Goal: Task Accomplishment & Management: Use online tool/utility

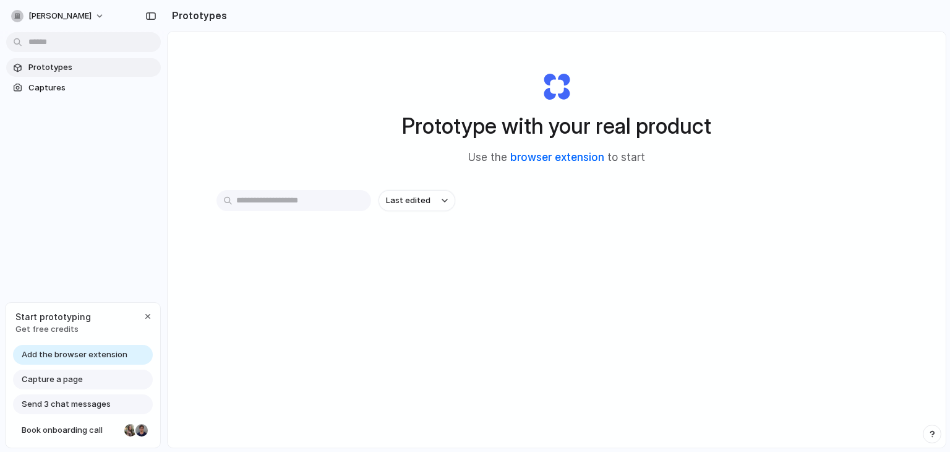
click at [551, 162] on link "browser extension" at bounding box center [557, 157] width 94 height 12
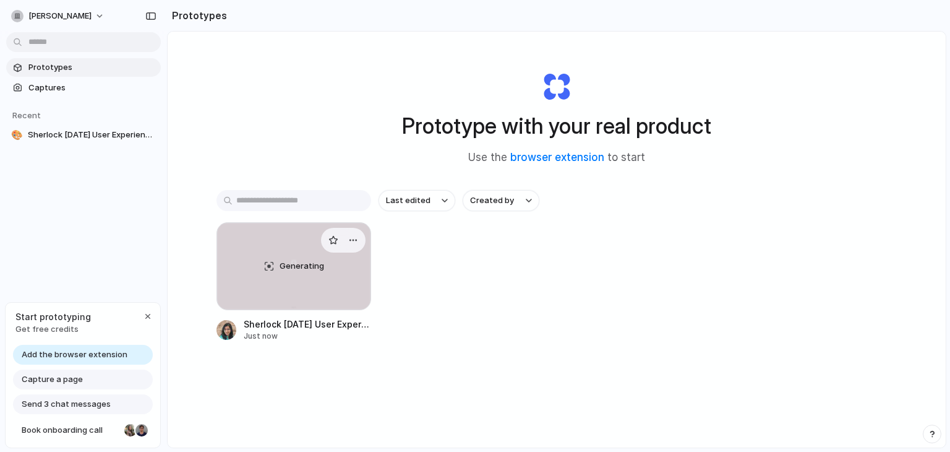
click at [294, 262] on span "Generating" at bounding box center [302, 266] width 45 height 12
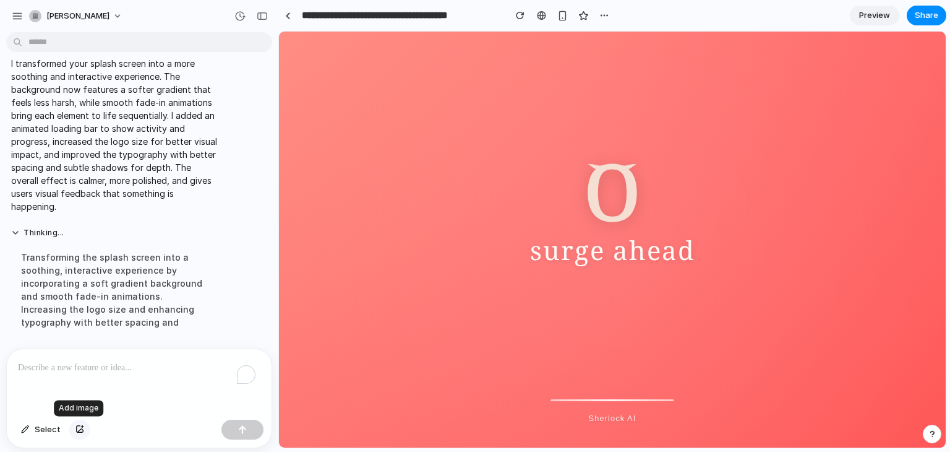
click at [75, 427] on div "button" at bounding box center [79, 429] width 9 height 7
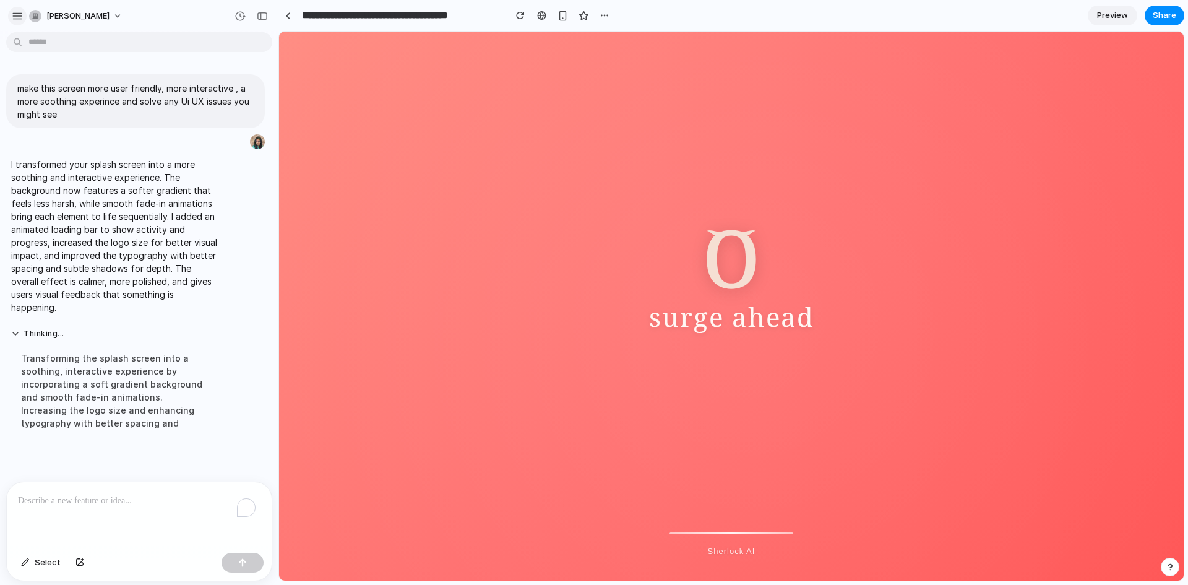
click at [18, 18] on div "button" at bounding box center [17, 16] width 11 height 11
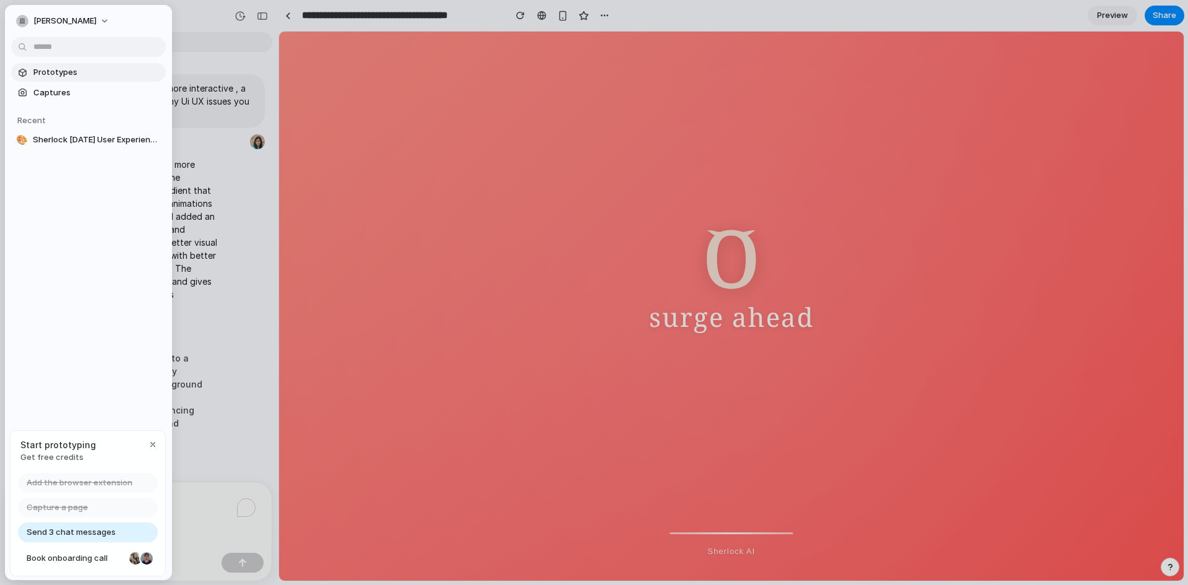
click at [49, 71] on span "Prototypes" at bounding box center [96, 72] width 127 height 12
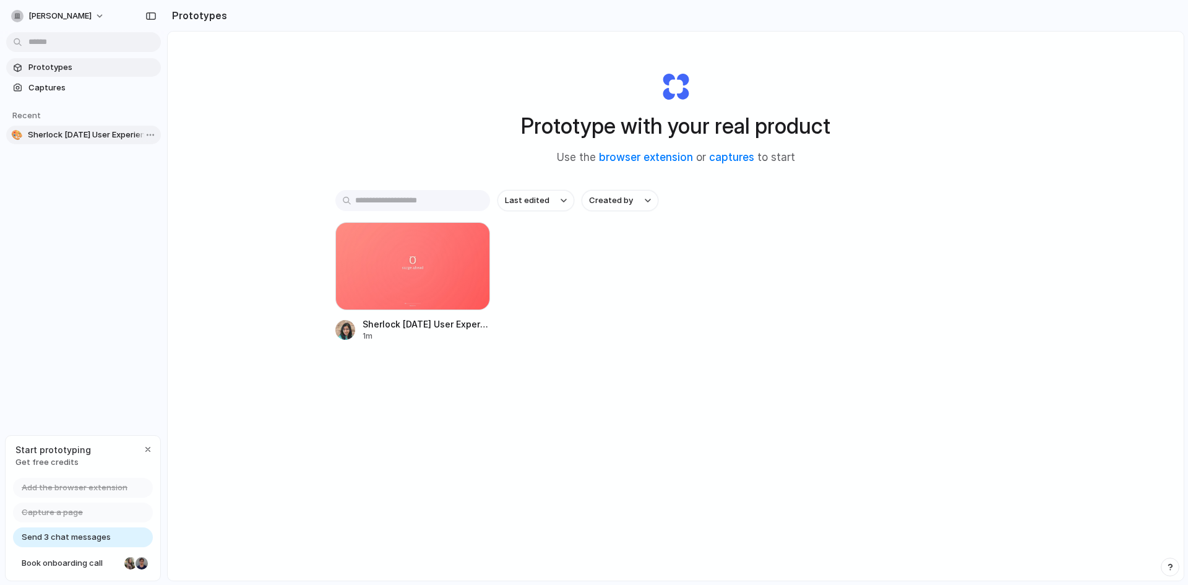
click at [63, 128] on link "🎨 Sherlock Today User Experience Enhancer" at bounding box center [83, 135] width 155 height 19
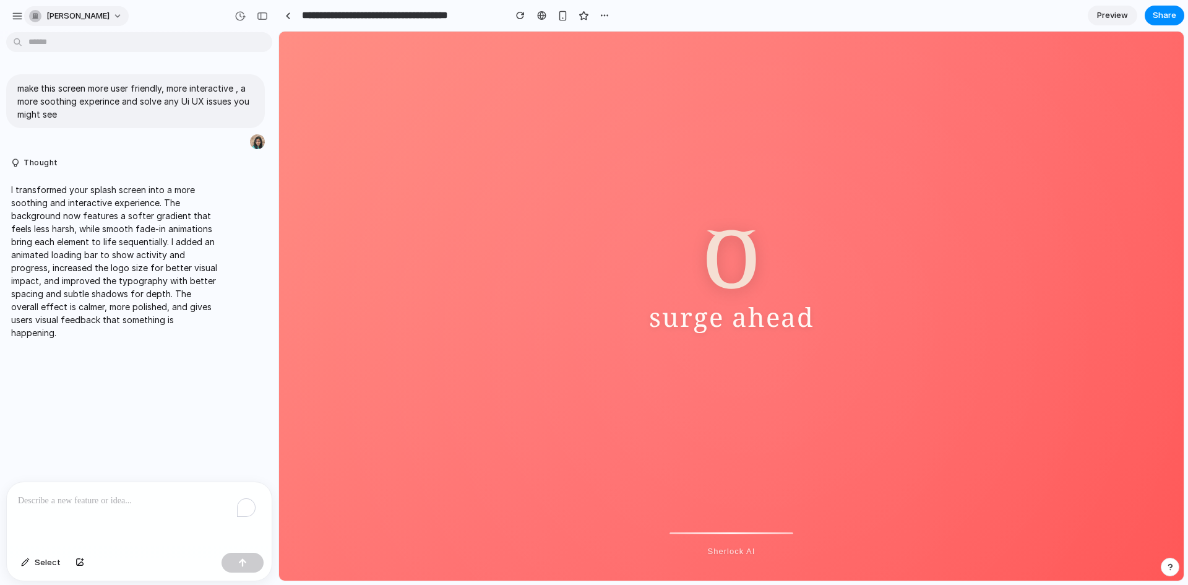
click at [116, 10] on button "[PERSON_NAME]" at bounding box center [76, 16] width 105 height 20
click at [158, 22] on div "Settings Invite members Change theme Sign out" at bounding box center [594, 292] width 1188 height 585
click at [14, 13] on div "button" at bounding box center [17, 16] width 11 height 11
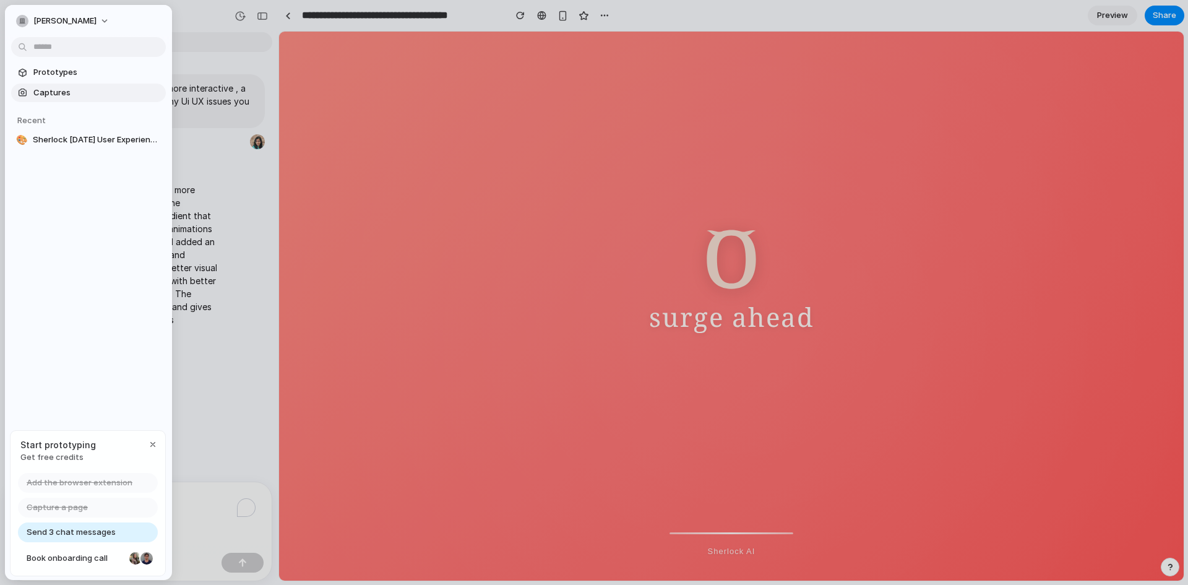
click at [51, 101] on link "Captures" at bounding box center [88, 93] width 155 height 19
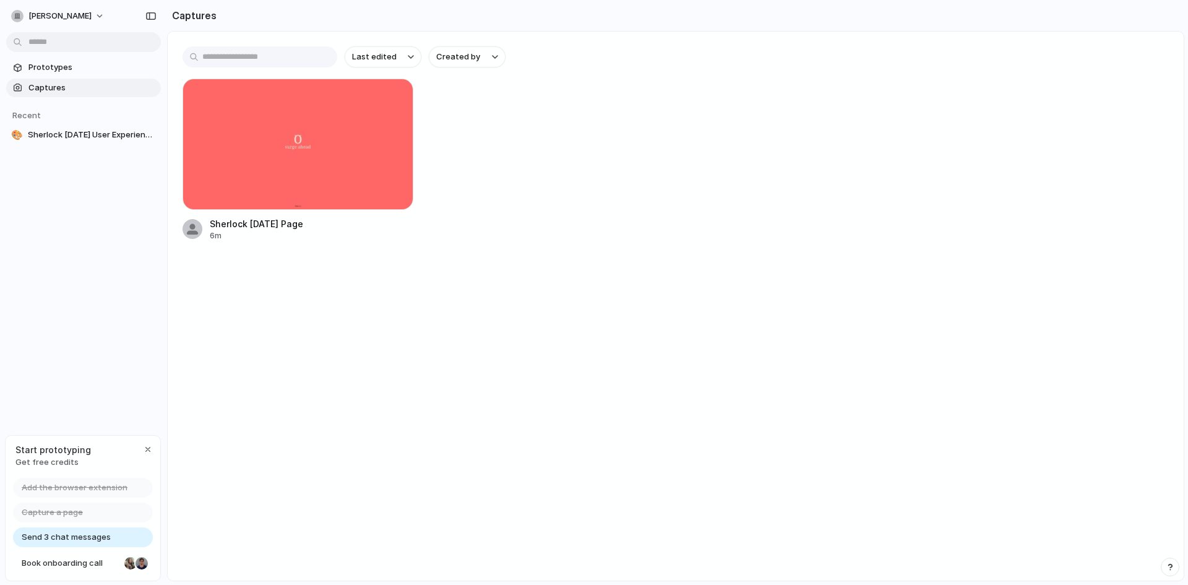
click at [48, 451] on span "Send 3 chat messages" at bounding box center [66, 537] width 89 height 12
click at [33, 135] on span "Sherlock [DATE] User Experience Enhancer" at bounding box center [92, 135] width 128 height 12
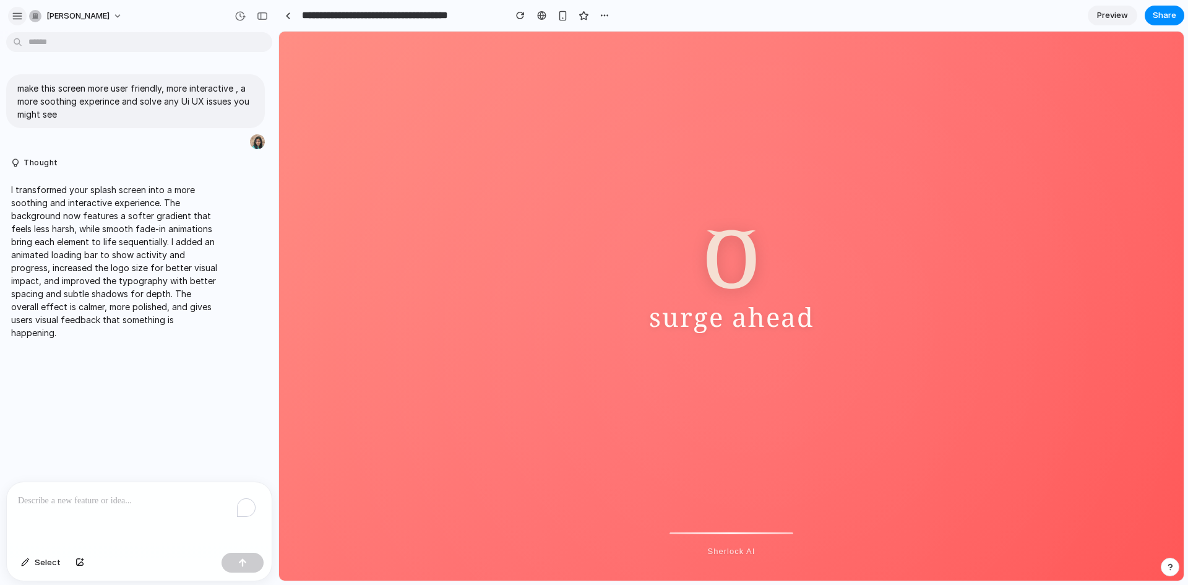
click at [21, 22] on button "button" at bounding box center [17, 16] width 19 height 19
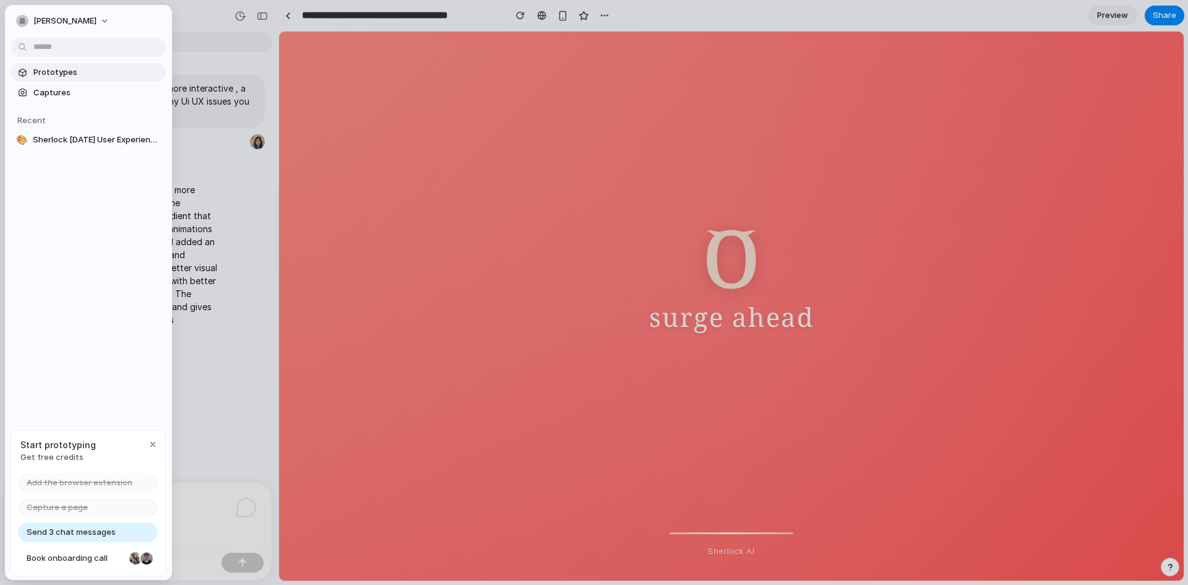
click at [46, 69] on span "Prototypes" at bounding box center [96, 72] width 127 height 12
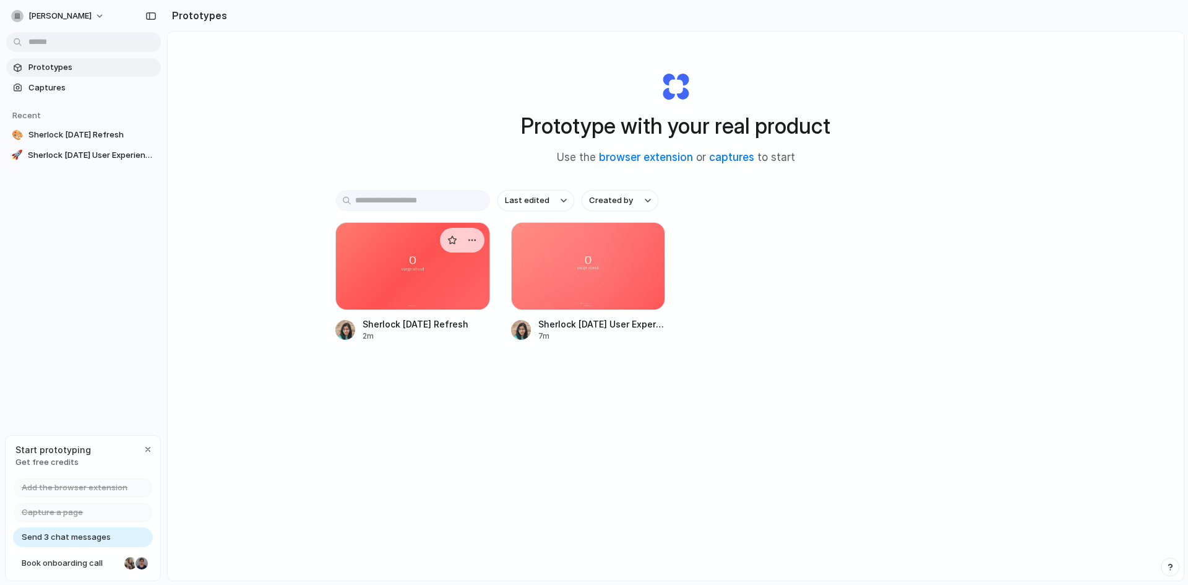
click at [372, 272] on div at bounding box center [412, 266] width 155 height 88
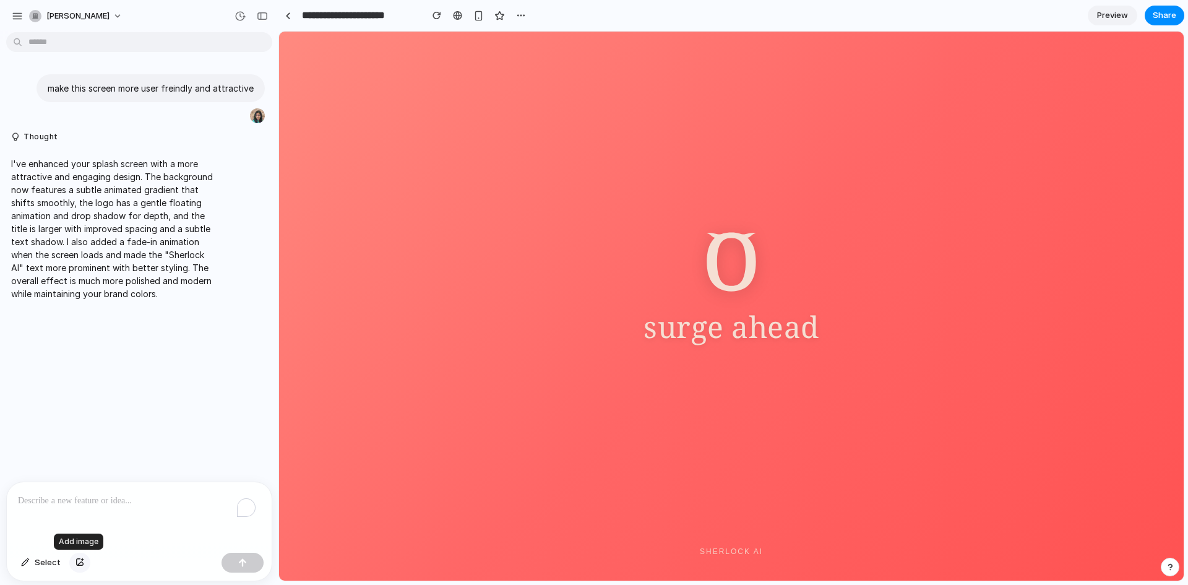
click at [80, 451] on div "button" at bounding box center [79, 562] width 9 height 7
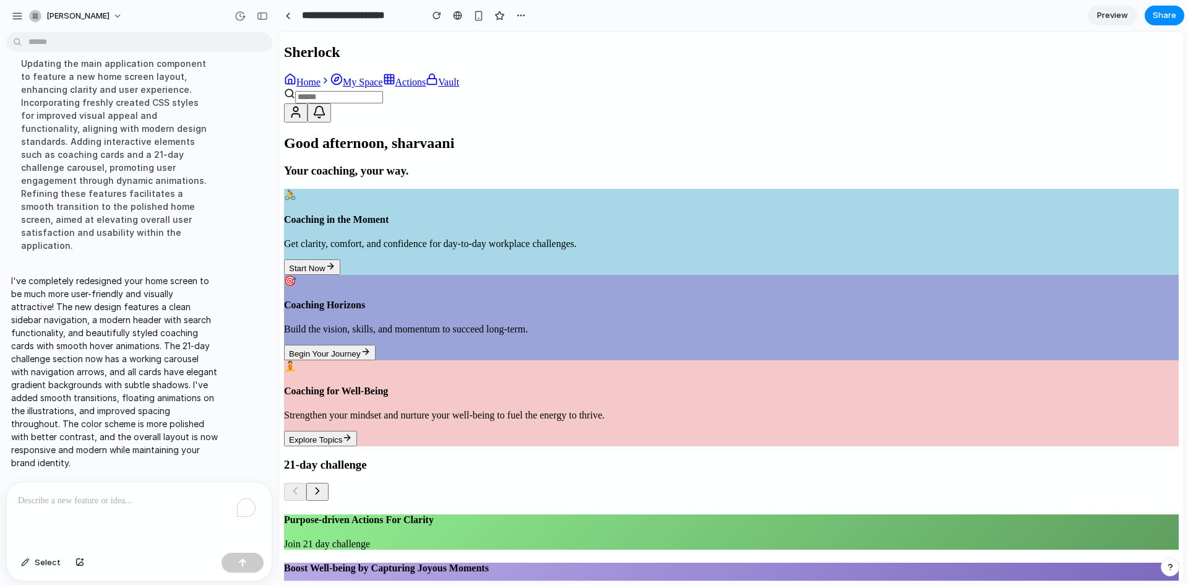
click at [330, 87] on link "Home" at bounding box center [307, 82] width 46 height 11
click at [330, 85] on icon at bounding box center [325, 80] width 10 height 10
click at [383, 91] on input "text" at bounding box center [339, 97] width 88 height 12
click at [734, 88] on header at bounding box center [731, 105] width 894 height 35
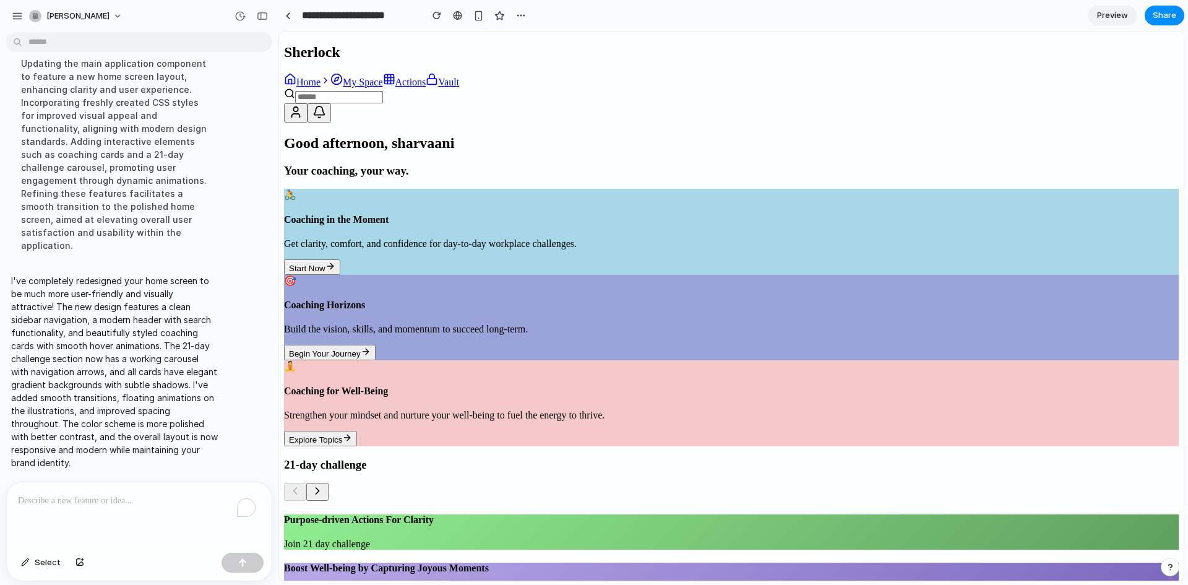
scroll to position [108, 0]
click at [324, 451] on icon at bounding box center [317, 490] width 12 height 12
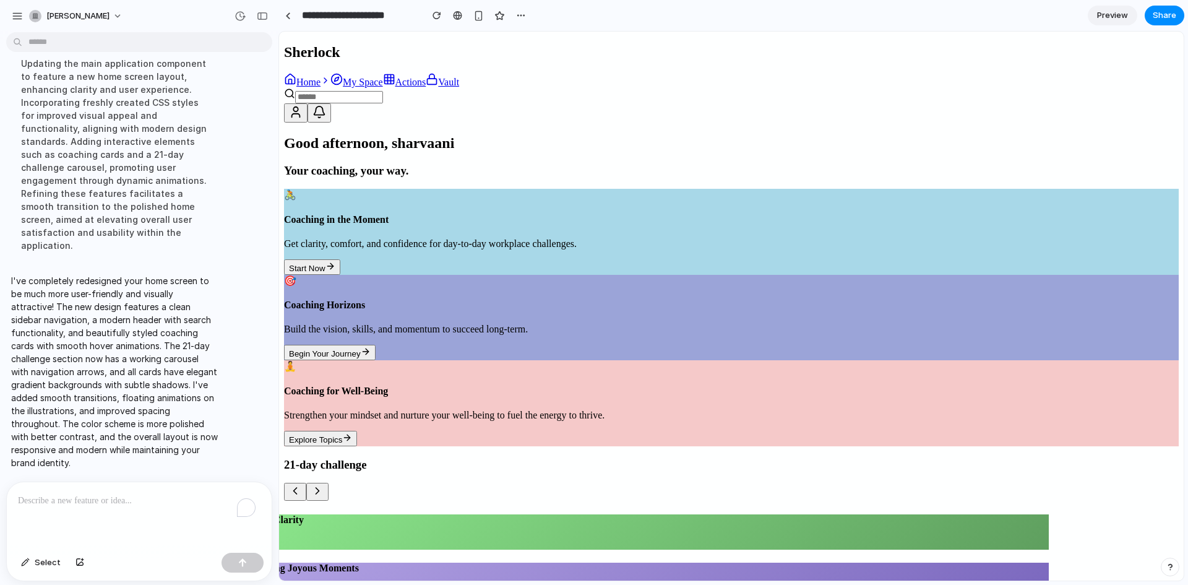
click at [324, 451] on icon at bounding box center [317, 490] width 12 height 12
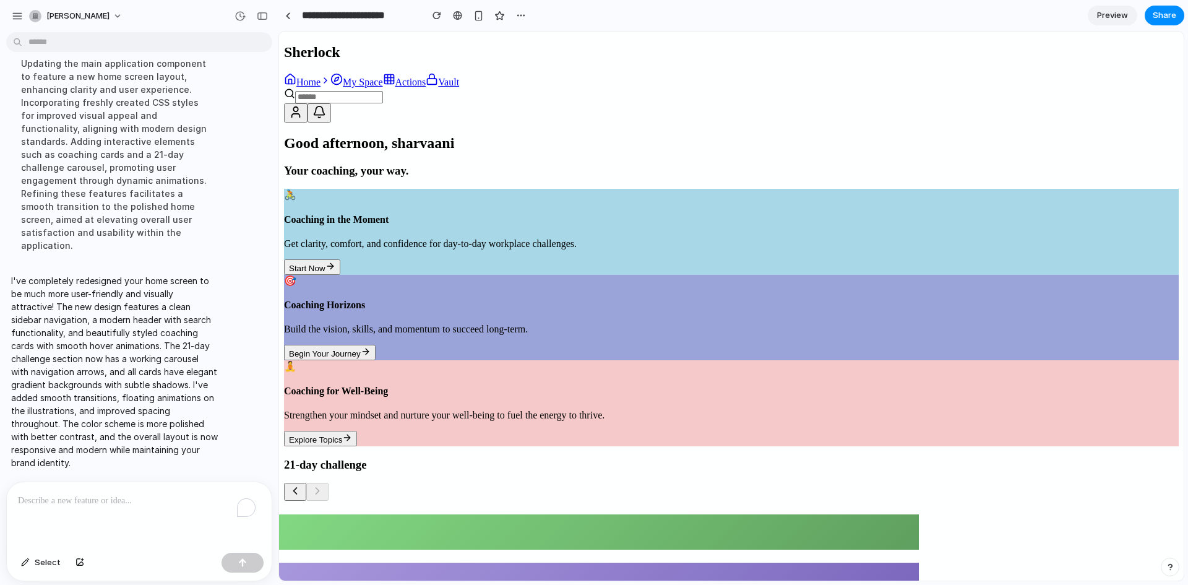
click at [301, 451] on icon at bounding box center [295, 490] width 12 height 12
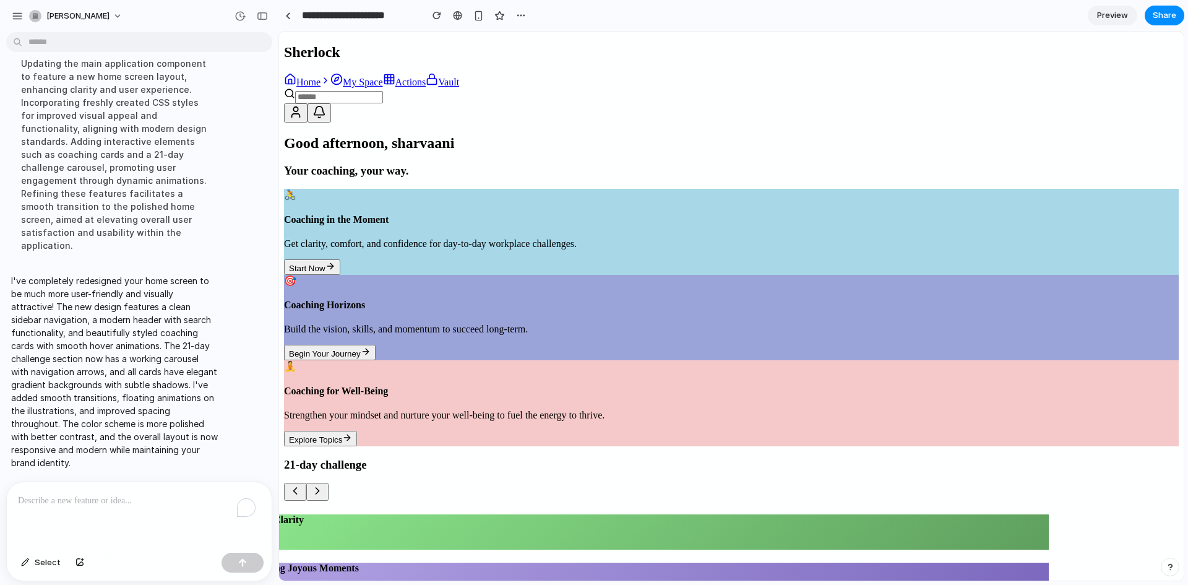
click at [301, 451] on icon at bounding box center [295, 490] width 12 height 12
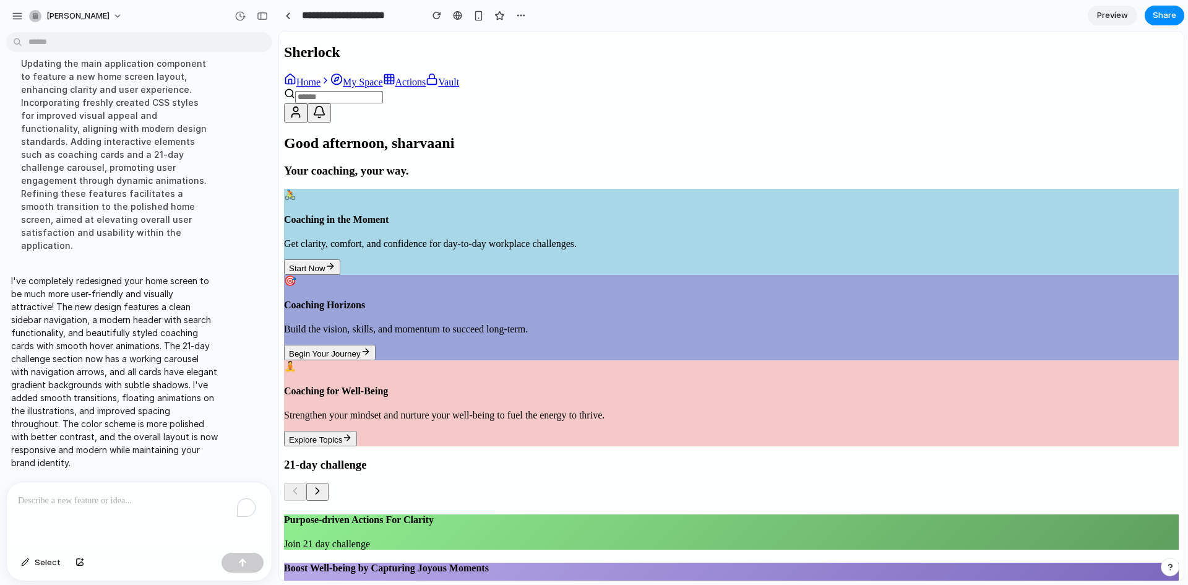
click at [324, 451] on icon at bounding box center [317, 490] width 12 height 12
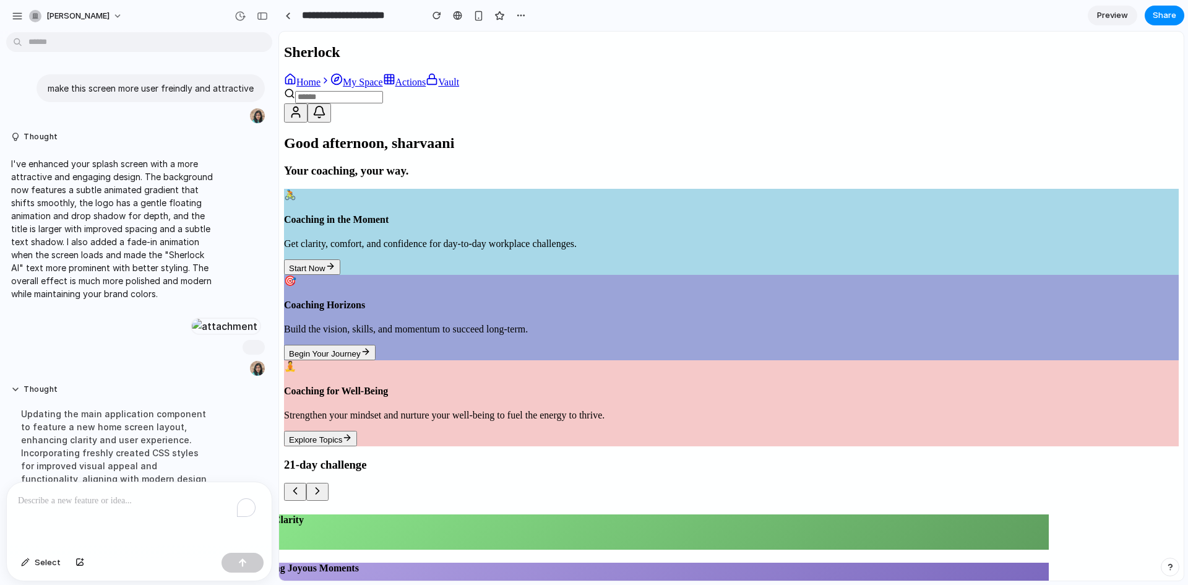
scroll to position [442, 0]
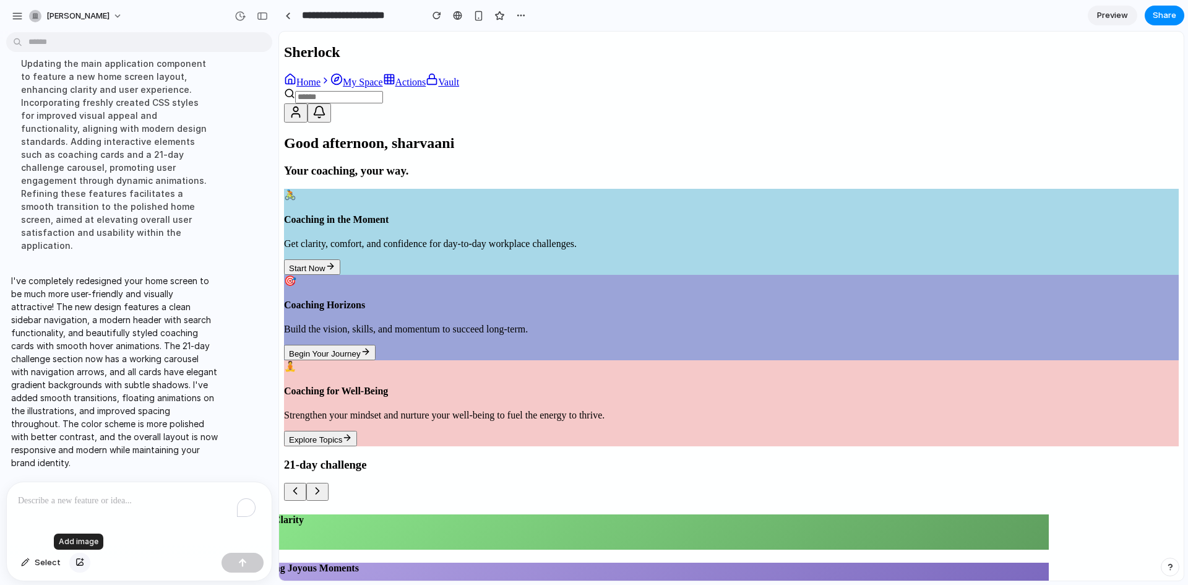
click at [76, 451] on div "button" at bounding box center [79, 562] width 9 height 7
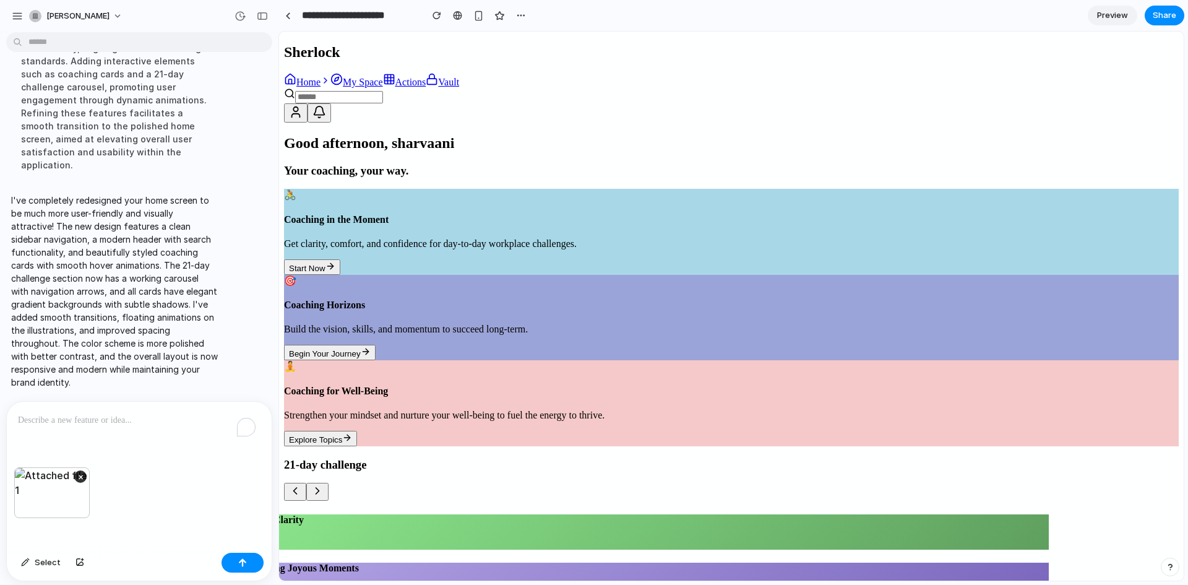
click at [71, 432] on div "To enrich screen reader interactions, please activate Accessibility in Grammarl…" at bounding box center [139, 434] width 265 height 66
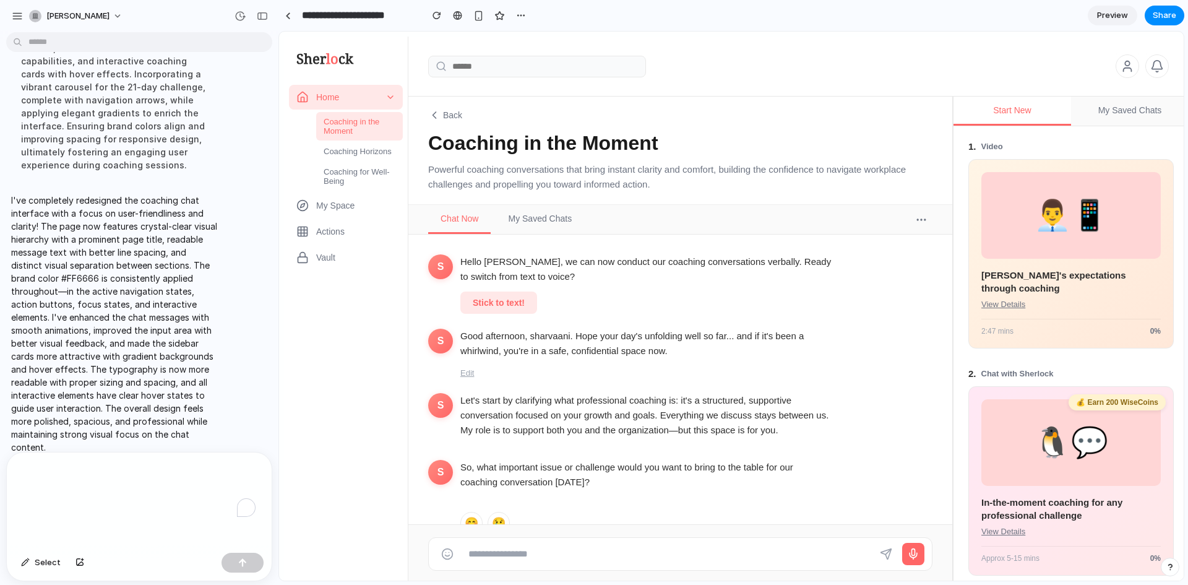
scroll to position [994, 0]
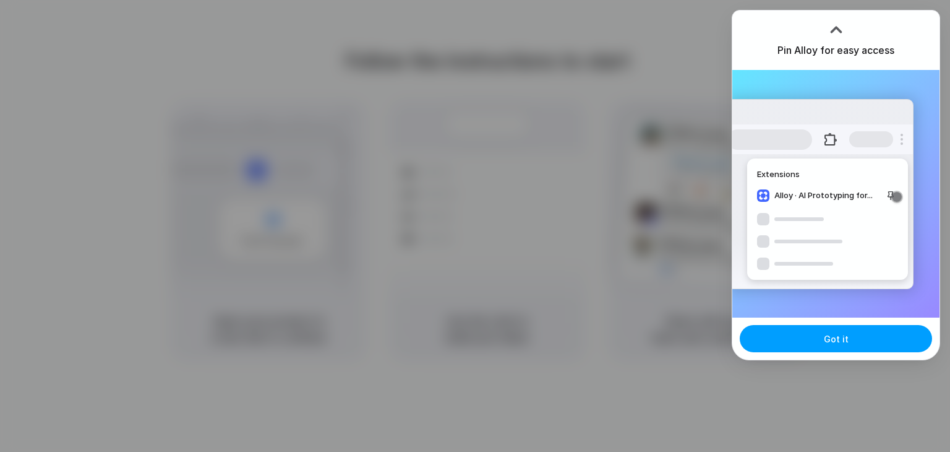
click at [789, 336] on button "Got it" at bounding box center [836, 338] width 192 height 27
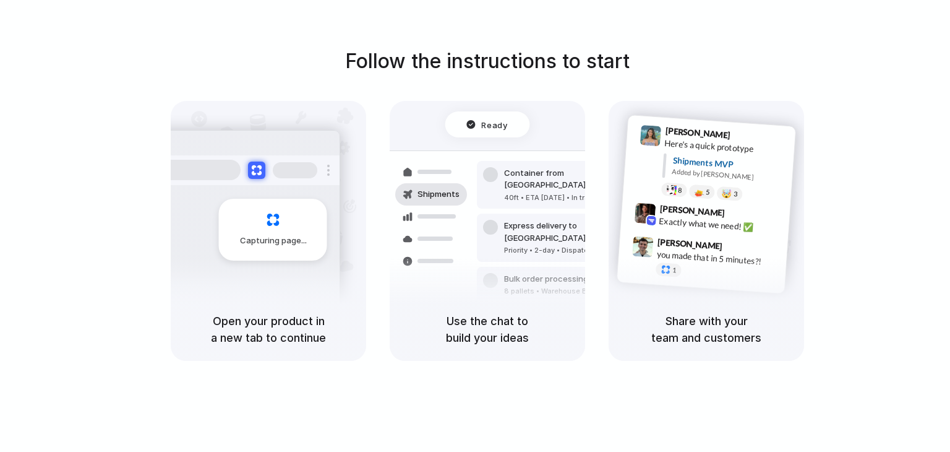
click at [542, 33] on div "Follow the instructions to start Capturing page Open your product in a new tab …" at bounding box center [487, 238] width 975 height 476
click at [229, 219] on div "Capturing page" at bounding box center [273, 230] width 108 height 62
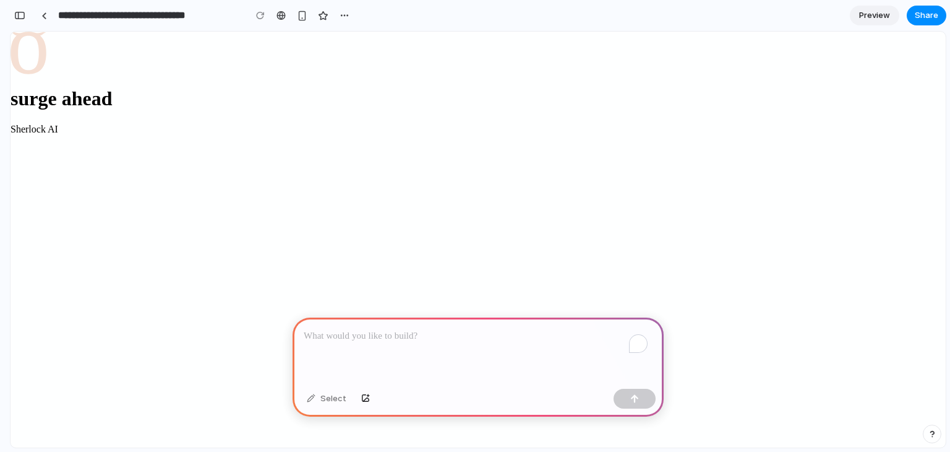
click at [441, 337] on p "To enrich screen reader interactions, please activate Accessibility in Grammarl…" at bounding box center [478, 335] width 349 height 15
click at [504, 350] on div "To enrich screen reader interactions, please activate Accessibility in Grammarl…" at bounding box center [478, 350] width 371 height 66
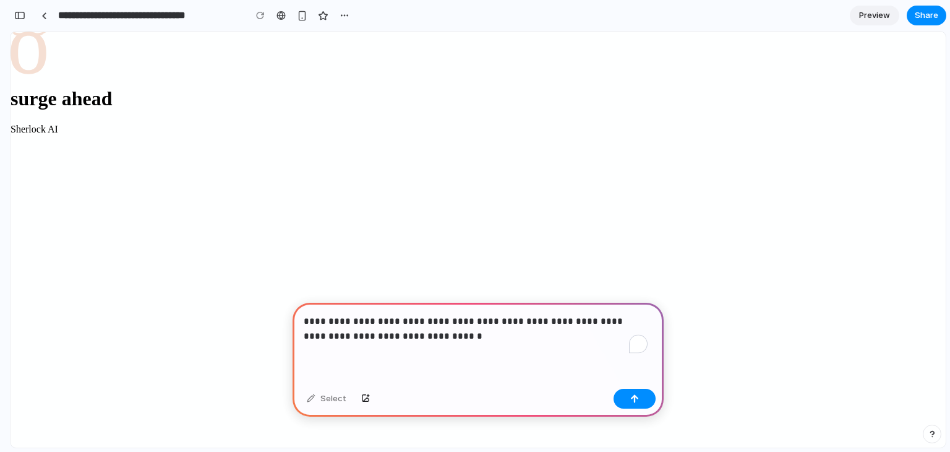
click at [332, 330] on p "**********" at bounding box center [476, 329] width 344 height 30
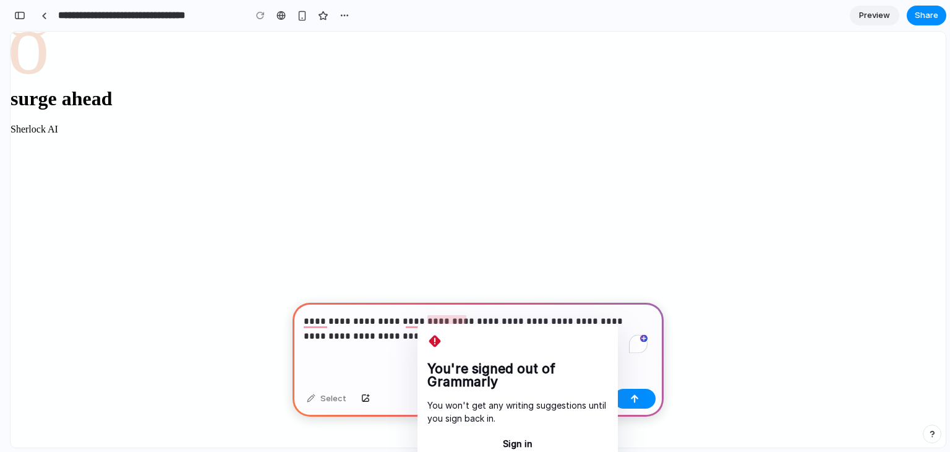
click at [462, 314] on p "**********" at bounding box center [476, 329] width 344 height 30
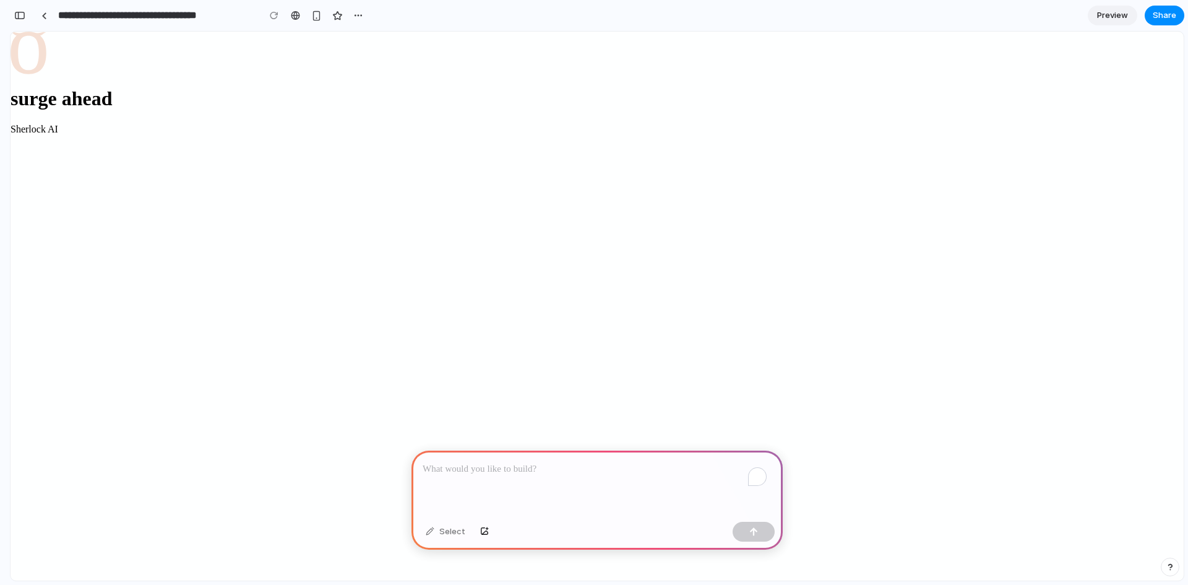
click at [608, 496] on div "To enrich screen reader interactions, please activate Accessibility in Grammarl…" at bounding box center [596, 483] width 371 height 66
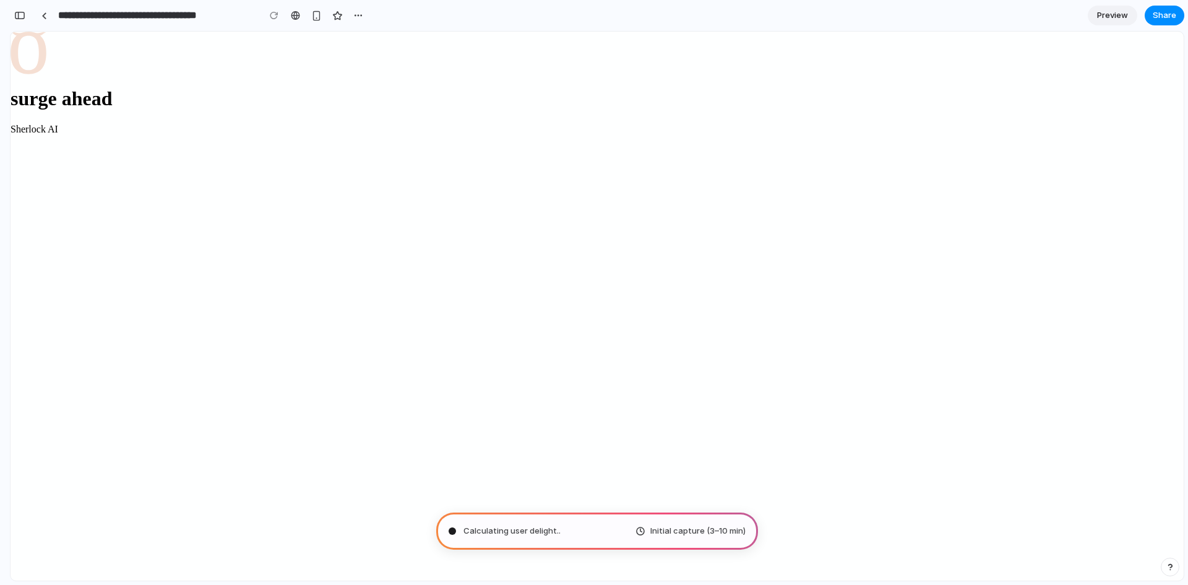
type input "**********"
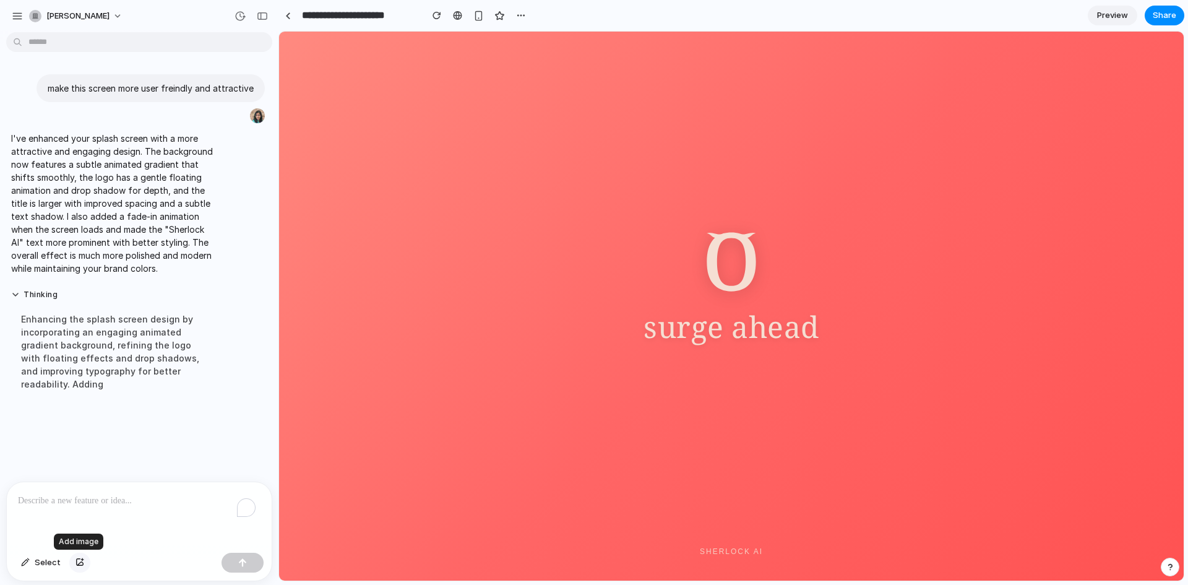
click at [76, 560] on div "button" at bounding box center [79, 562] width 9 height 7
click at [162, 509] on div "To enrich screen reader interactions, please activate Accessibility in Grammarl…" at bounding box center [139, 515] width 265 height 66
click at [242, 558] on div "button" at bounding box center [242, 562] width 9 height 9
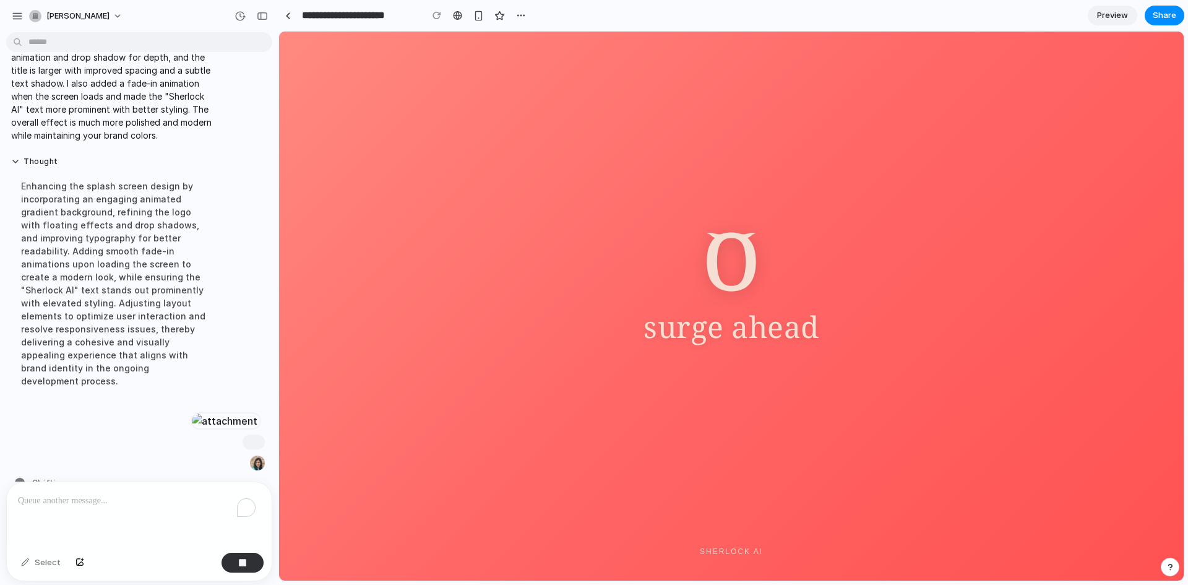
scroll to position [248, 0]
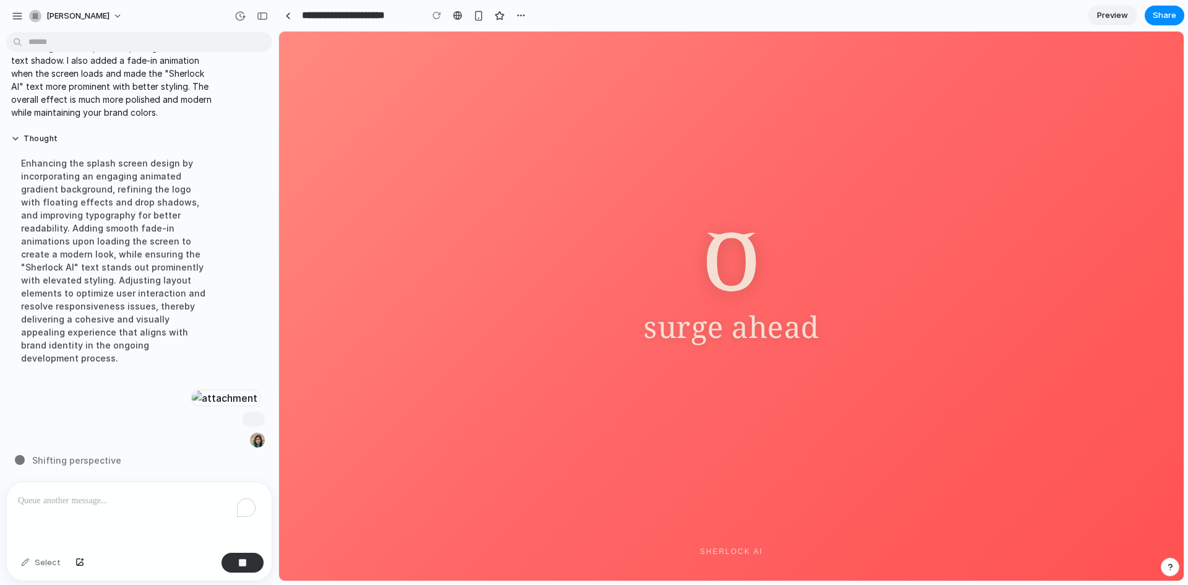
click at [1100, 11] on span "Preview" at bounding box center [1112, 15] width 31 height 12
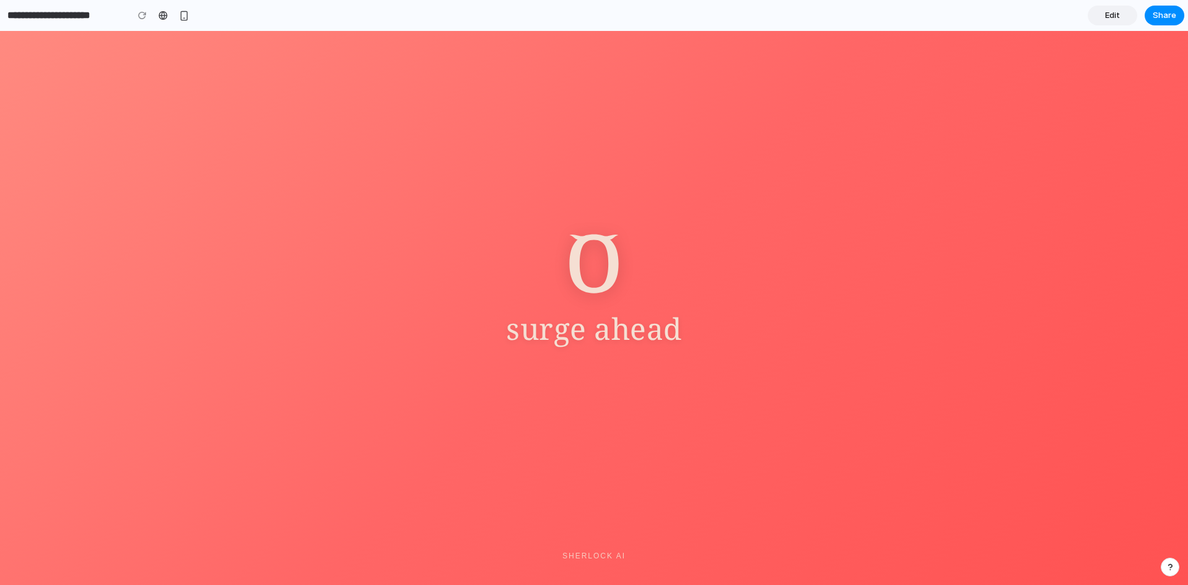
click at [796, 379] on div "surge ahead Sherlock AI" at bounding box center [594, 308] width 1188 height 554
click at [641, 342] on h1 "surge ahead" at bounding box center [594, 328] width 176 height 40
